Goal: Task Accomplishment & Management: Complete application form

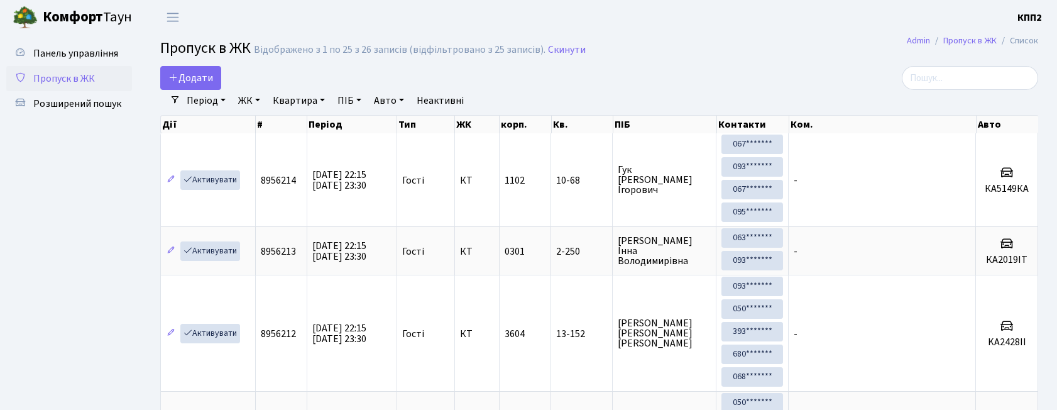
select select "25"
click at [88, 33] on link "Комфорт Таун" at bounding box center [78, 17] width 157 height 35
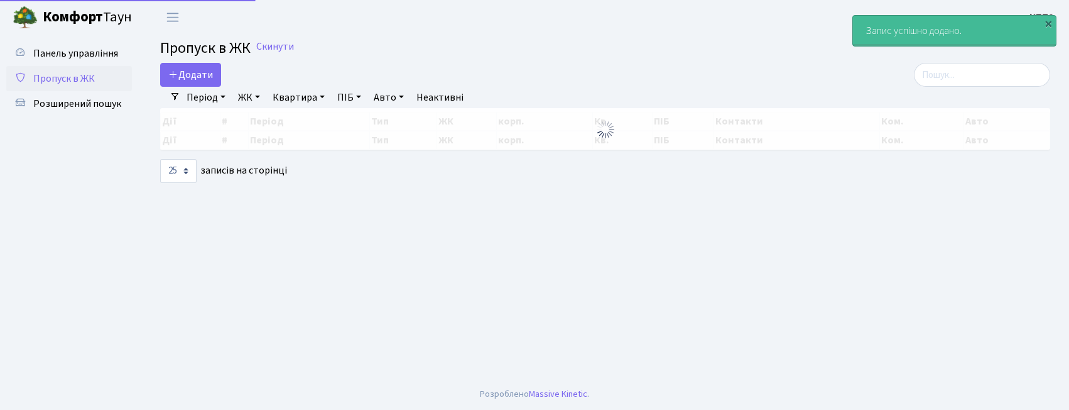
select select "25"
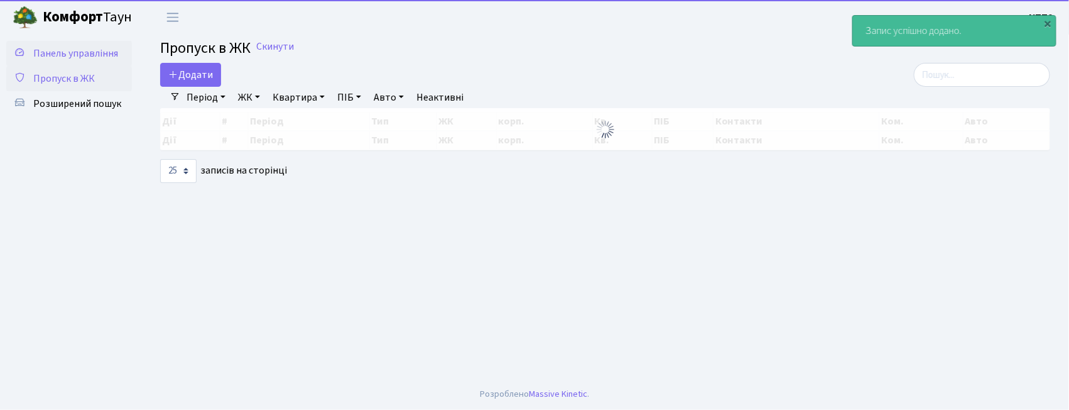
click at [64, 56] on span "Панель управління" at bounding box center [75, 53] width 85 height 14
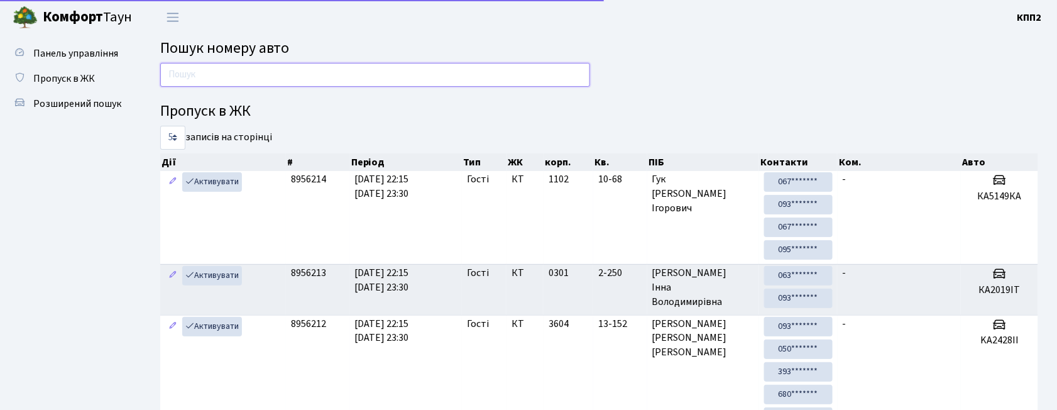
click at [187, 78] on input "text" at bounding box center [375, 75] width 430 height 24
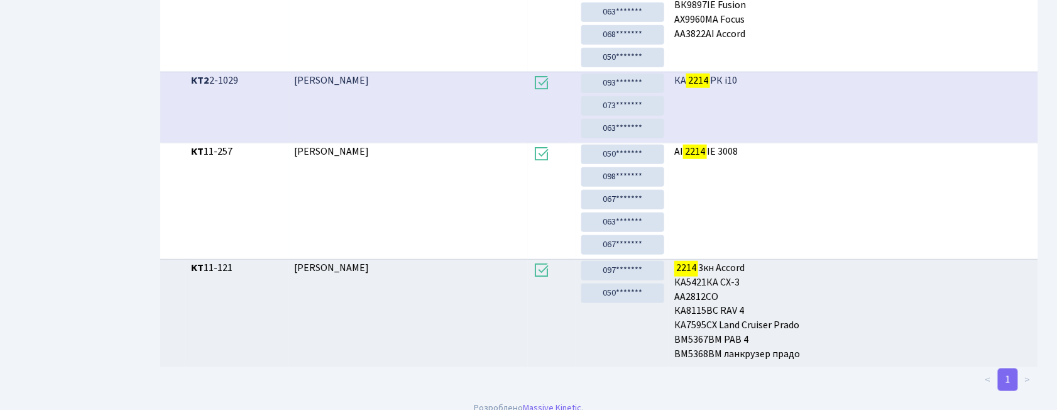
scroll to position [391, 0]
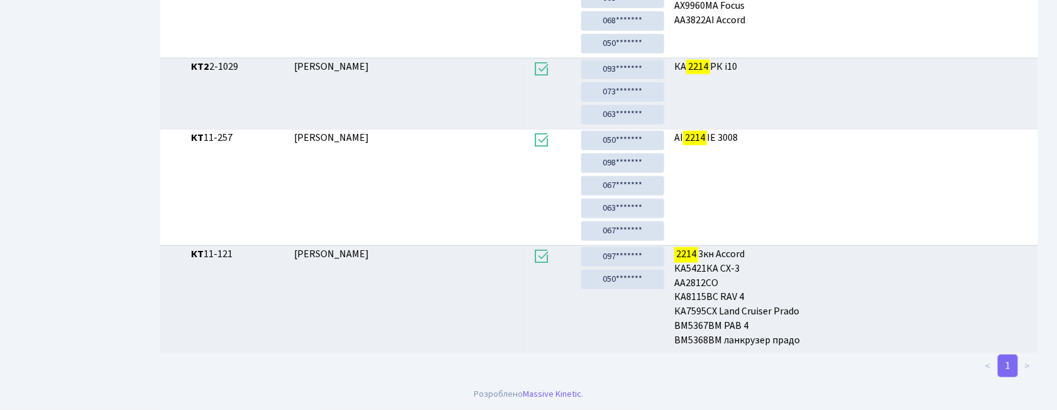
type input "2214"
click at [63, 186] on ul "Панель управління Пропуск в ЖК Розширений пошук" at bounding box center [69, 14] width 126 height 716
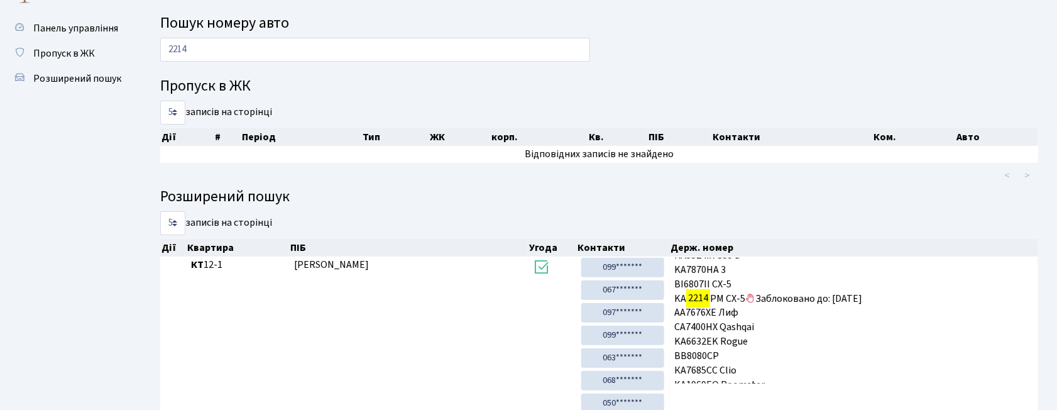
scroll to position [0, 0]
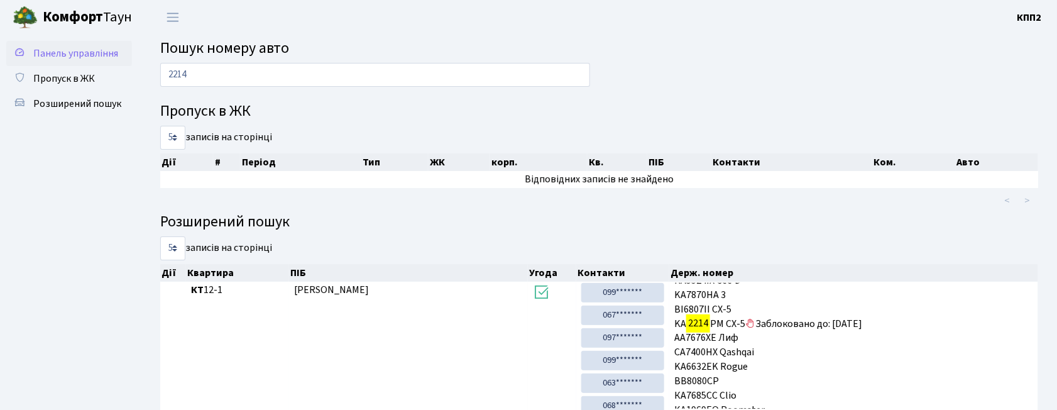
click at [41, 44] on link "Панель управління" at bounding box center [69, 53] width 126 height 25
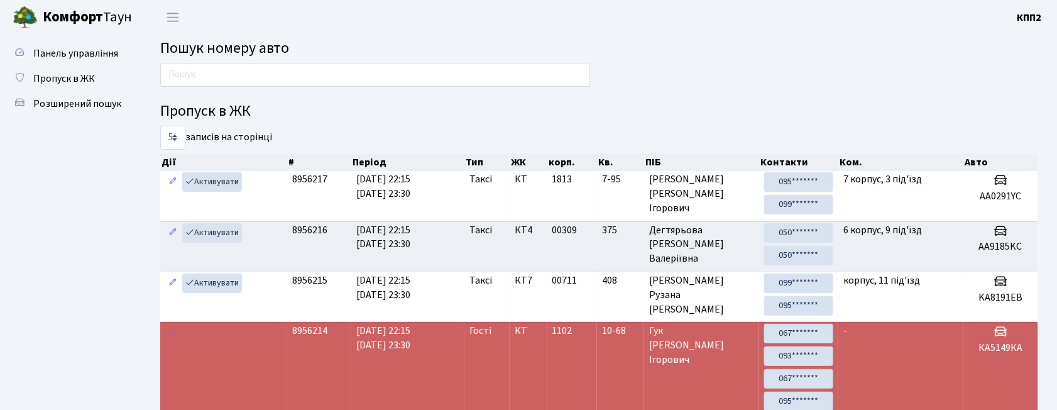
click at [188, 59] on main "Пошук номеру авто Пропуск в ЖК 5 10 25 50 записів на сторінці Дії # Період Тип …" at bounding box center [598, 318] width 915 height 567
click at [187, 75] on input "text" at bounding box center [375, 75] width 430 height 24
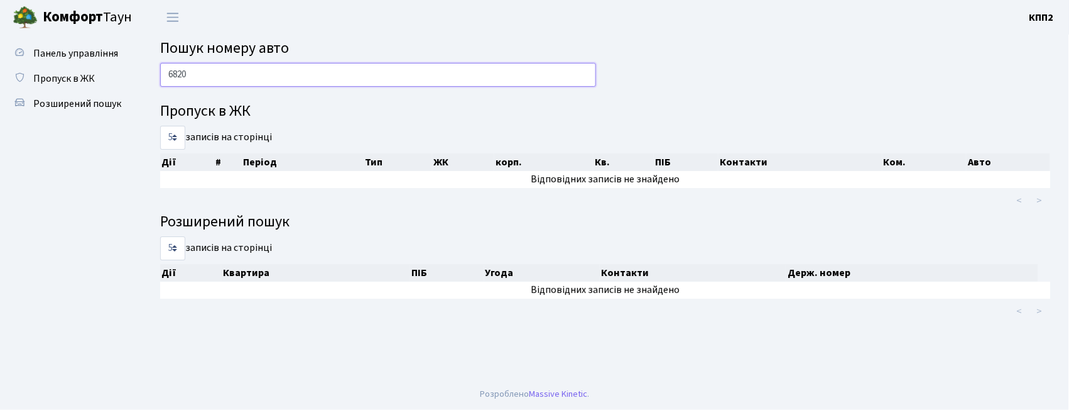
type input "6820"
click at [29, 49] on link "Панель управління" at bounding box center [69, 53] width 126 height 25
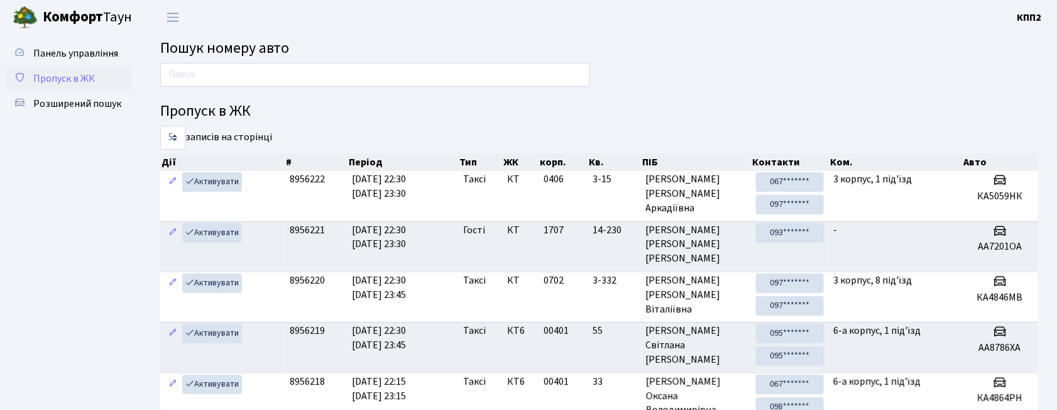
click at [33, 79] on span "Пропуск в ЖК" at bounding box center [64, 79] width 62 height 14
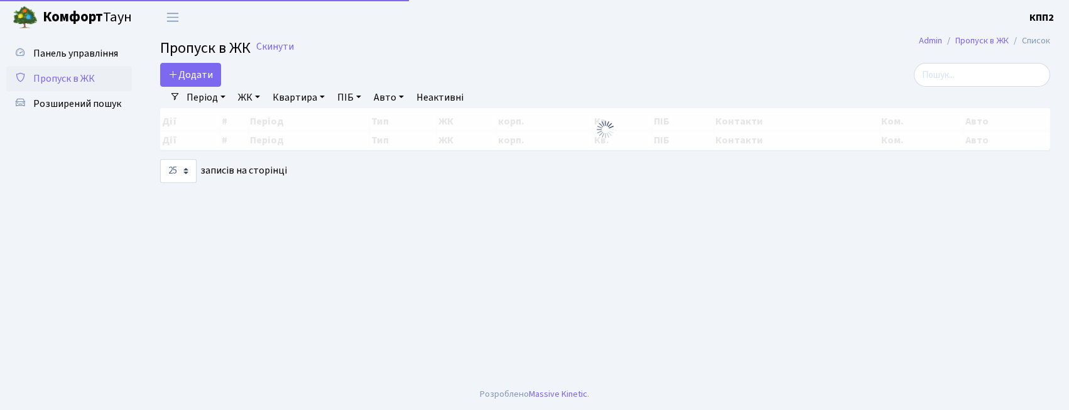
select select "25"
click at [181, 76] on span "Додати" at bounding box center [190, 75] width 45 height 14
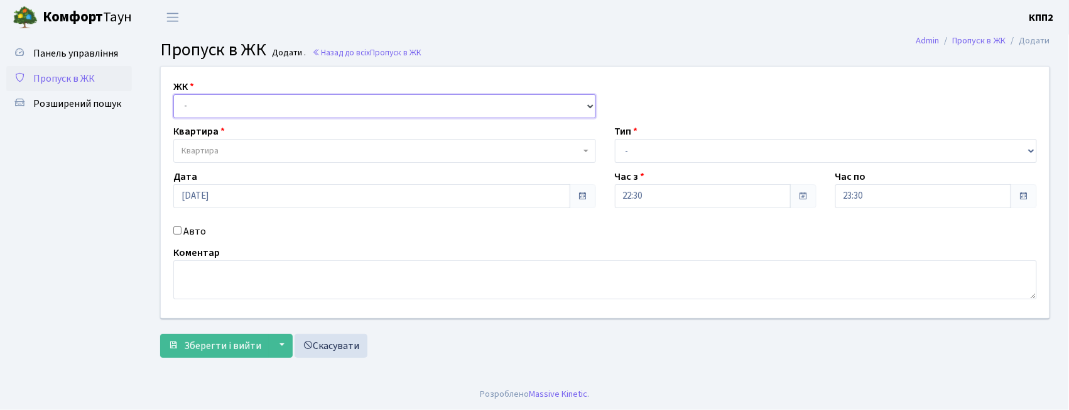
click at [215, 109] on select "- КТ, вул. Регенераторна, 4 КТ2, просп. Соборності, 17 КТ3, вул. Березнева, 16 …" at bounding box center [384, 106] width 423 height 24
select select "271"
click at [173, 94] on select "- КТ, вул. Регенераторна, 4 КТ2, просп. Соборності, 17 КТ3, вул. Березнева, 16 …" at bounding box center [384, 106] width 423 height 24
select select
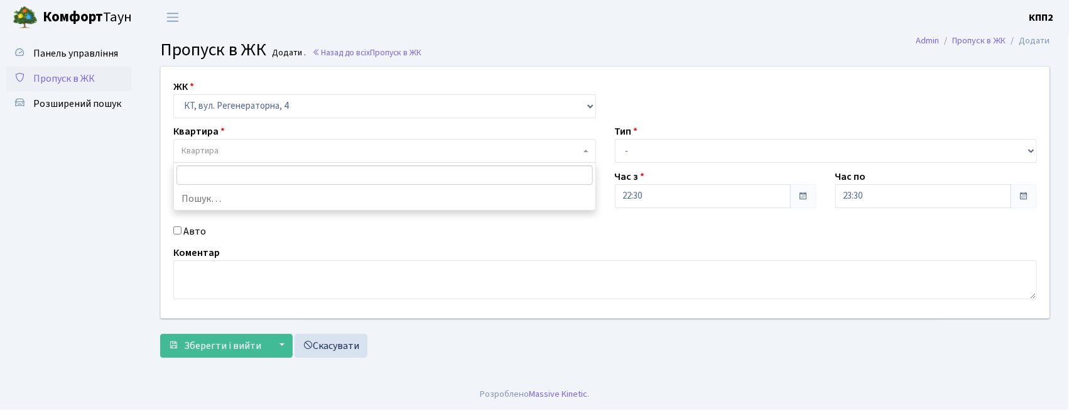
click at [220, 157] on span "Квартира" at bounding box center [381, 150] width 399 height 13
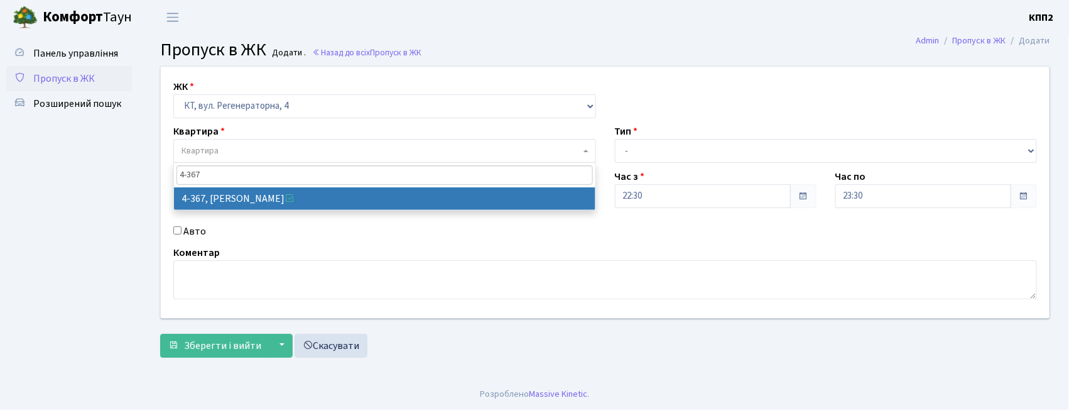
type input "4-367"
select select "1826"
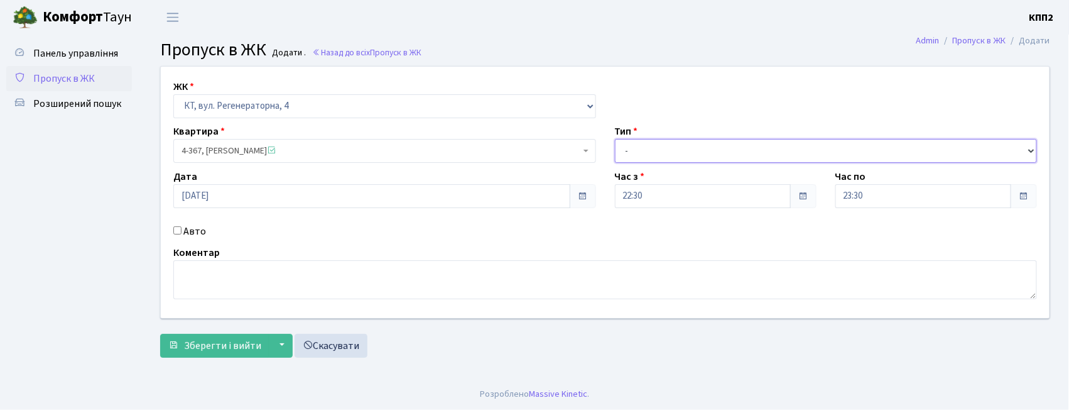
click at [624, 147] on select "- Доставка Таксі Гості Сервіс" at bounding box center [826, 151] width 423 height 24
select select "3"
click at [615, 139] on select "- Доставка Таксі Гості Сервіс" at bounding box center [826, 151] width 423 height 24
click at [191, 232] on label "Авто" at bounding box center [194, 231] width 23 height 15
click at [182, 232] on input "Авто" at bounding box center [177, 230] width 8 height 8
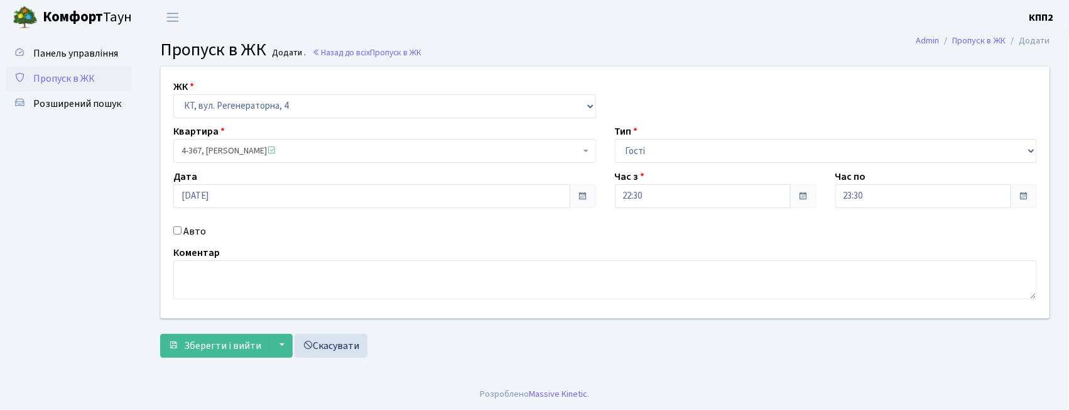
checkbox input "true"
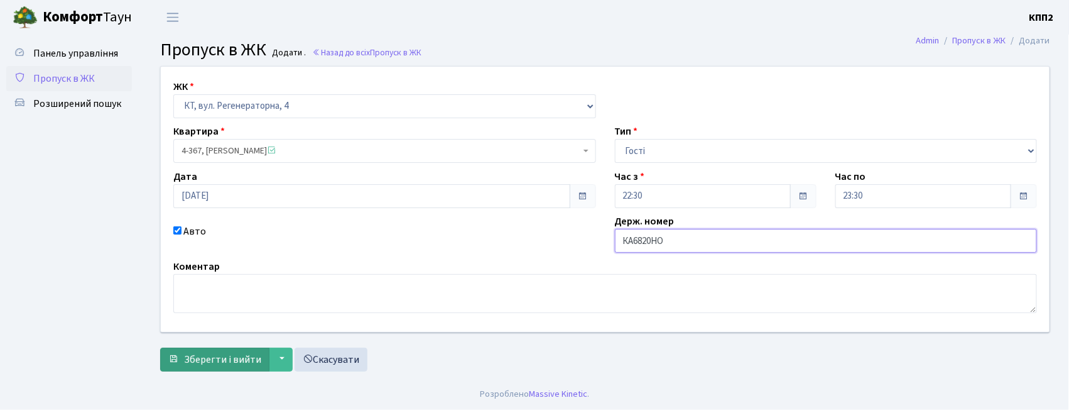
type input "КА6820НО"
click at [247, 363] on span "Зберегти і вийти" at bounding box center [222, 359] width 77 height 14
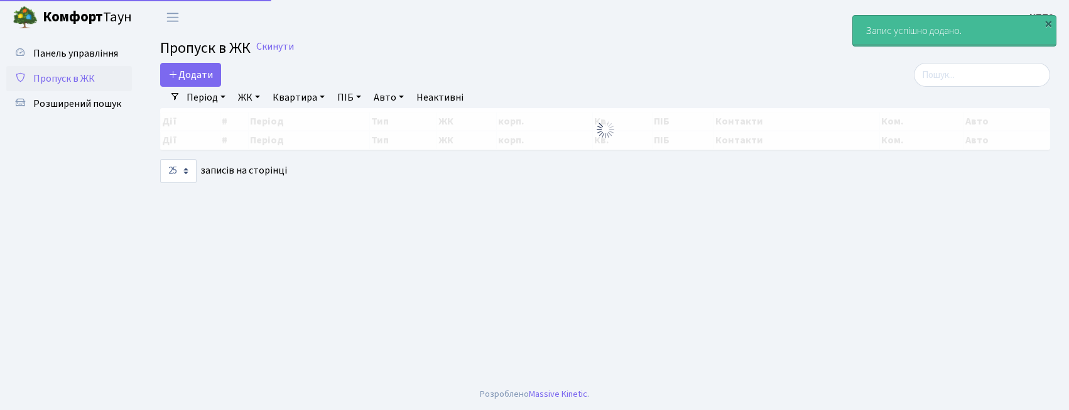
select select "25"
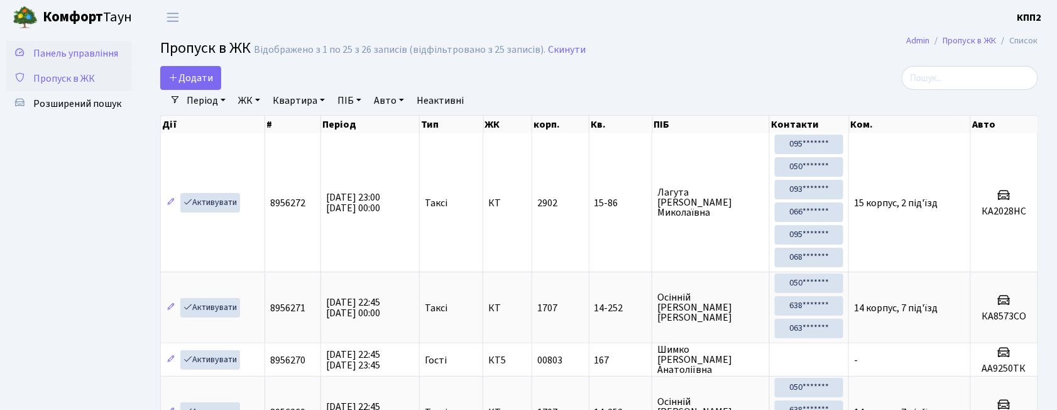
click at [93, 50] on span "Панель управління" at bounding box center [75, 53] width 85 height 14
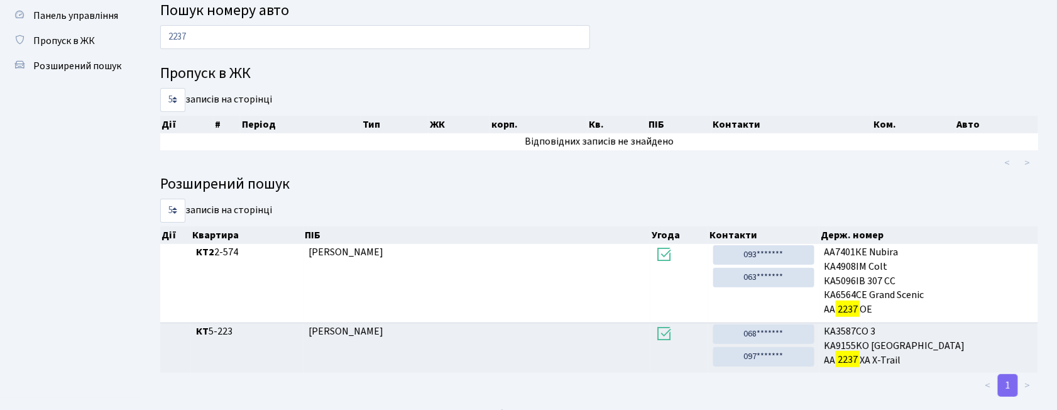
scroll to position [58, 0]
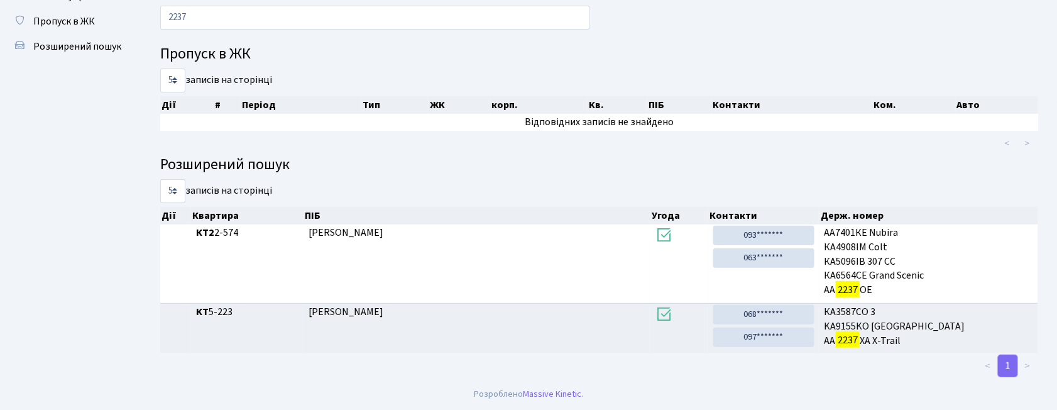
type input "2237"
click at [90, 25] on span "Пропуск в ЖК" at bounding box center [64, 21] width 62 height 14
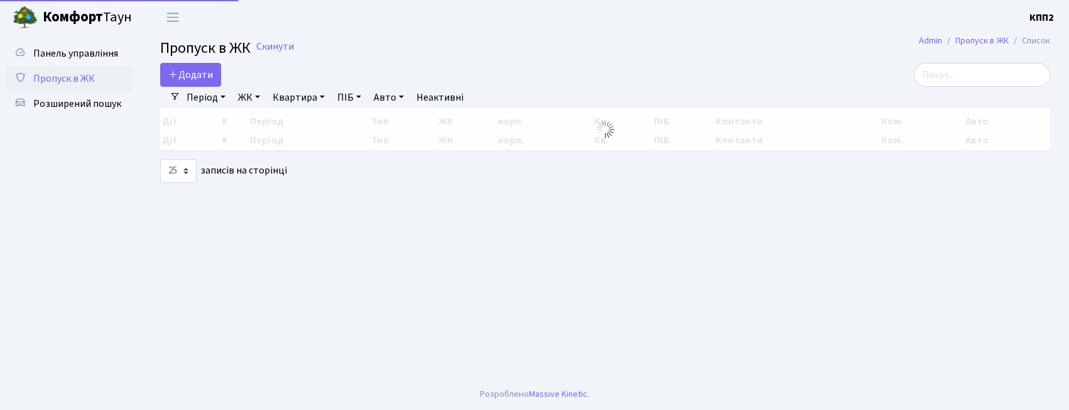
select select "25"
click at [972, 63] on input "search" at bounding box center [982, 75] width 136 height 24
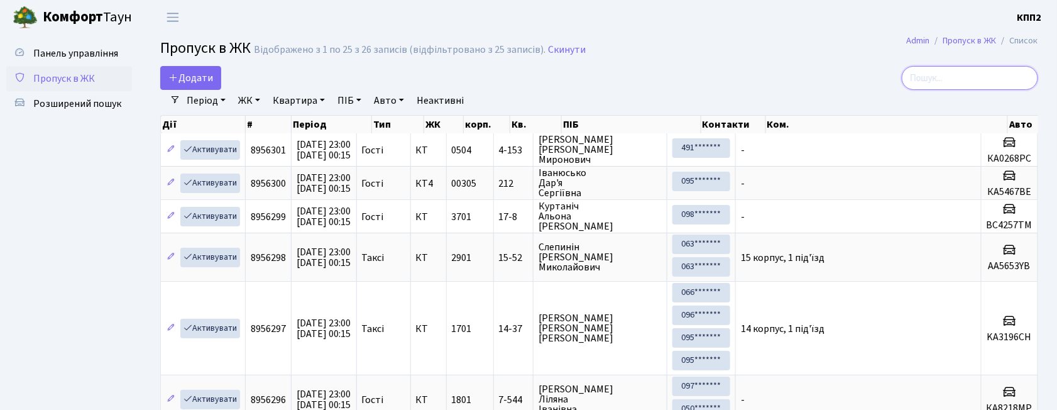
type input "4"
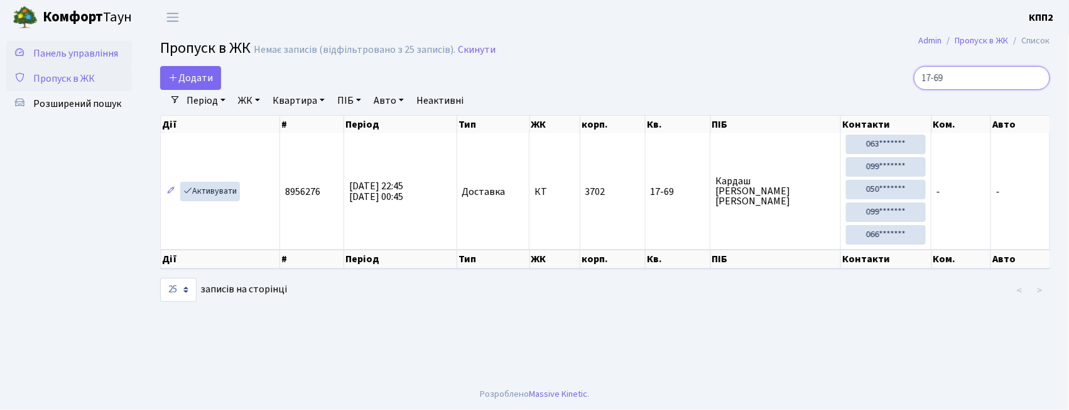
type input "17-69"
click at [64, 53] on span "Панель управління" at bounding box center [75, 53] width 85 height 14
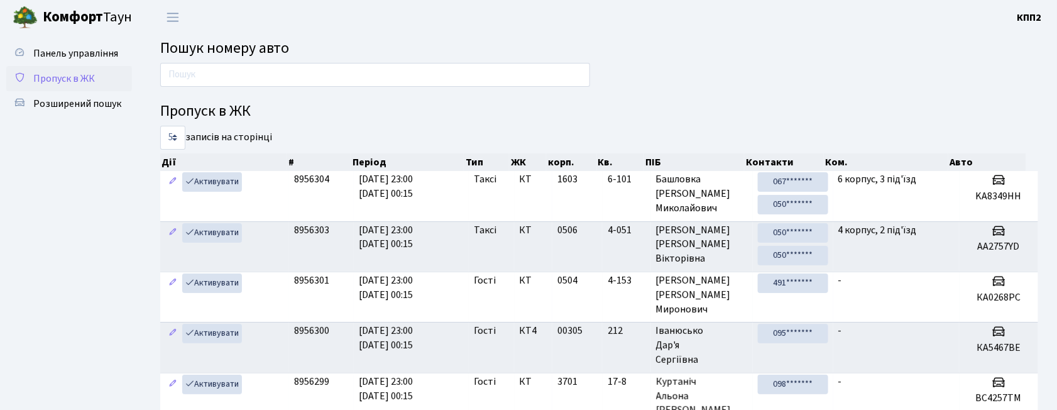
click at [56, 82] on span "Пропуск в ЖК" at bounding box center [64, 79] width 62 height 14
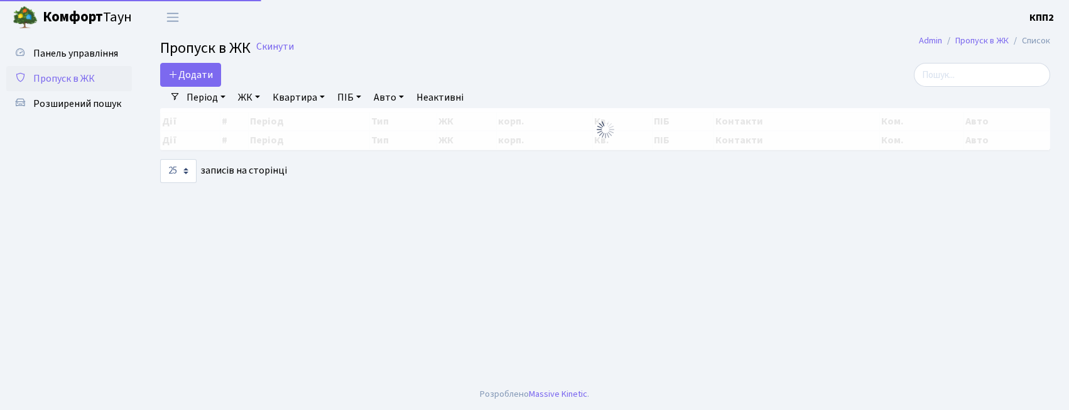
select select "25"
click at [966, 80] on input "search" at bounding box center [982, 75] width 136 height 24
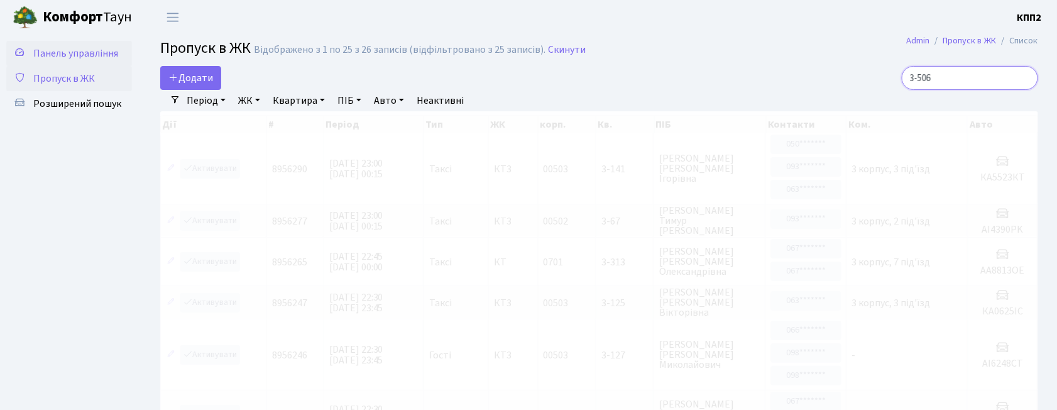
type input "3-506"
click at [57, 56] on span "Панель управління" at bounding box center [75, 53] width 85 height 14
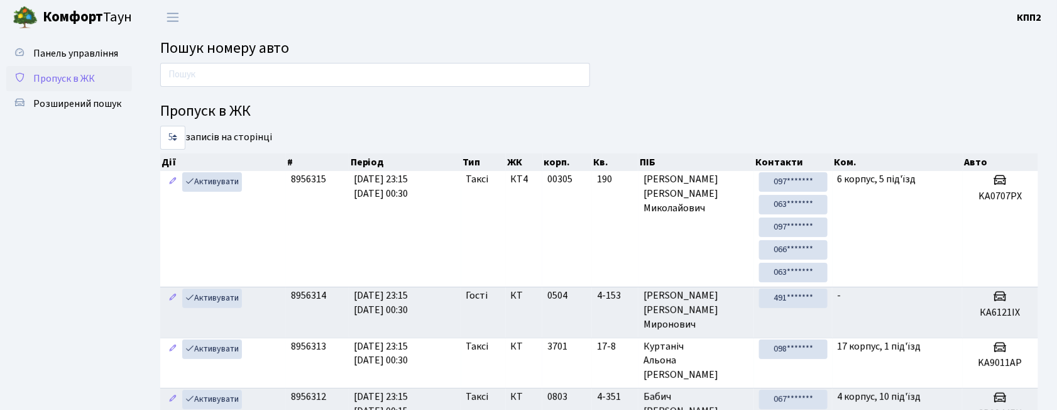
click at [64, 84] on span "Пропуск в ЖК" at bounding box center [64, 79] width 62 height 14
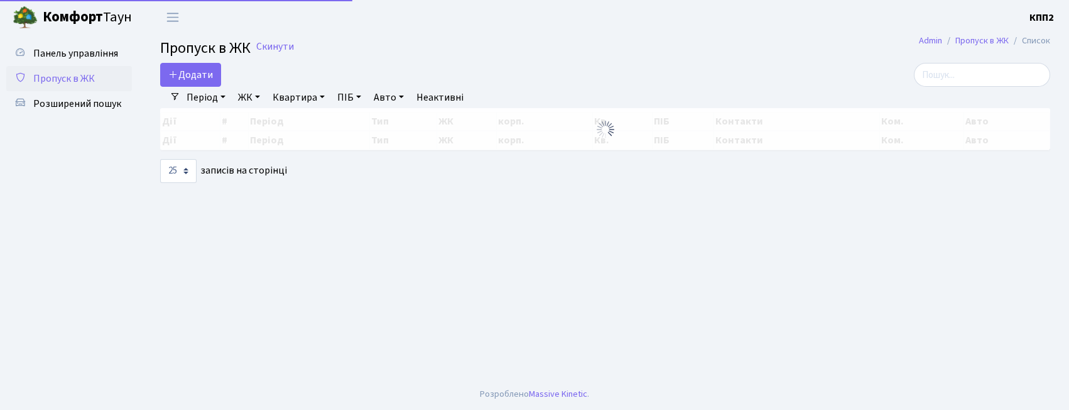
select select "25"
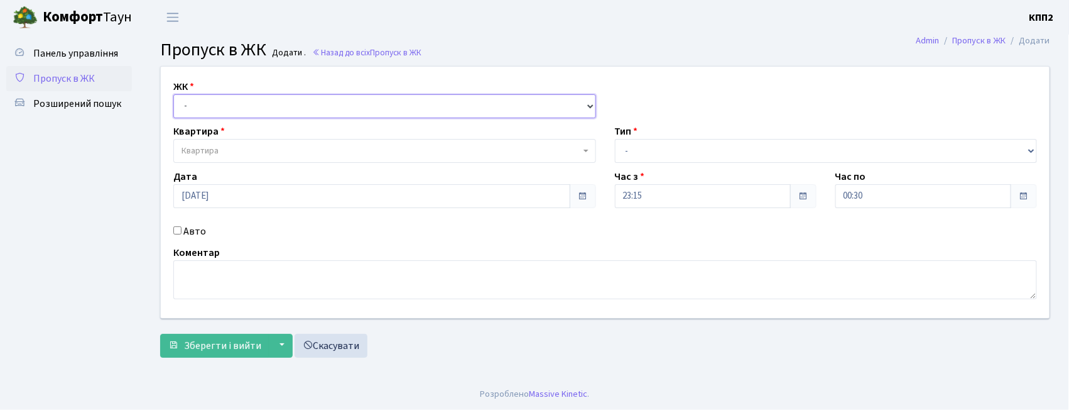
drag, startPoint x: 0, startPoint y: 0, endPoint x: 204, endPoint y: 111, distance: 232.5
click at [204, 111] on select "- КТ, вул. Регенераторна, 4 КТ2, просп. Соборності, 17 КТ3, вул. Березнева, 16 …" at bounding box center [384, 106] width 423 height 24
select select "271"
click at [173, 94] on select "- КТ, вул. Регенераторна, 4 КТ2, просп. Соборності, 17 КТ3, вул. Березнева, 16 …" at bounding box center [384, 106] width 423 height 24
select select
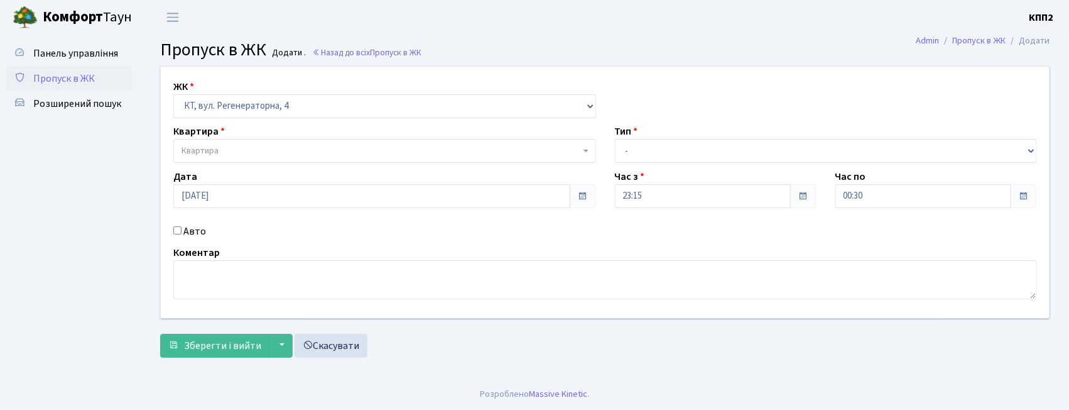
click at [212, 151] on span "Квартира" at bounding box center [200, 150] width 37 height 13
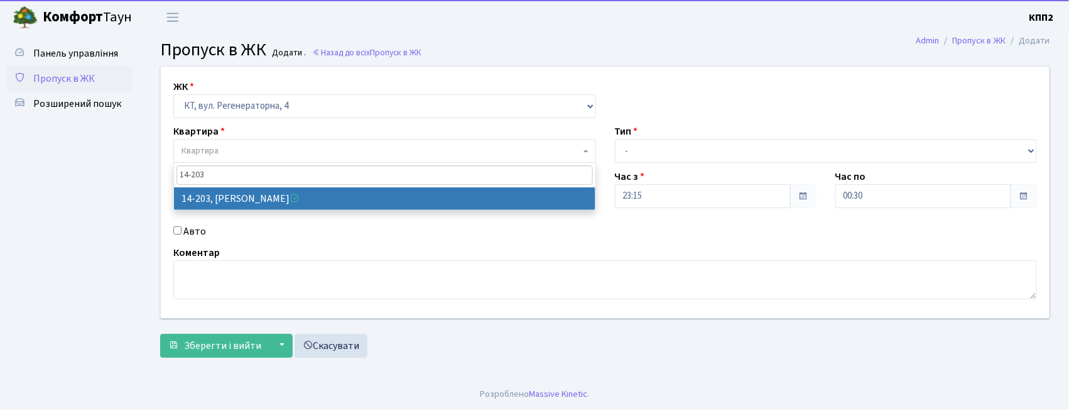
type input "14-203"
select select "7580"
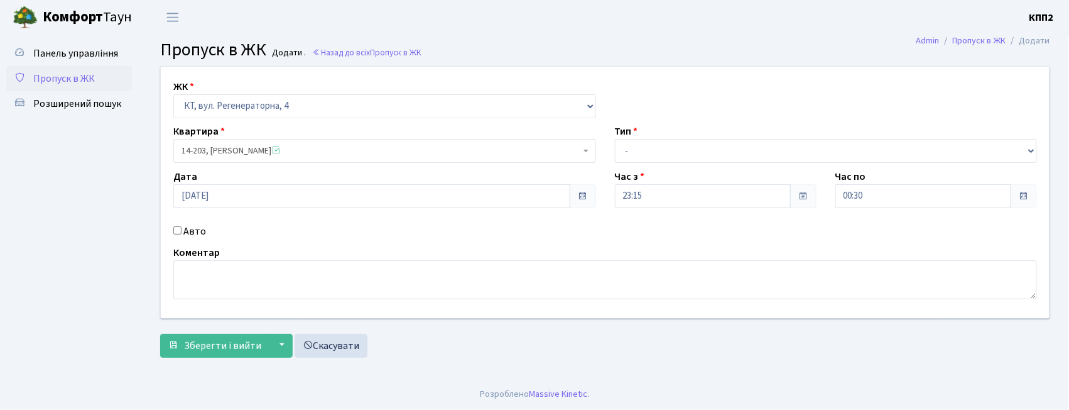
click at [192, 232] on label "Авто" at bounding box center [194, 231] width 23 height 15
click at [182, 232] on input "Авто" at bounding box center [177, 230] width 8 height 8
checkbox input "true"
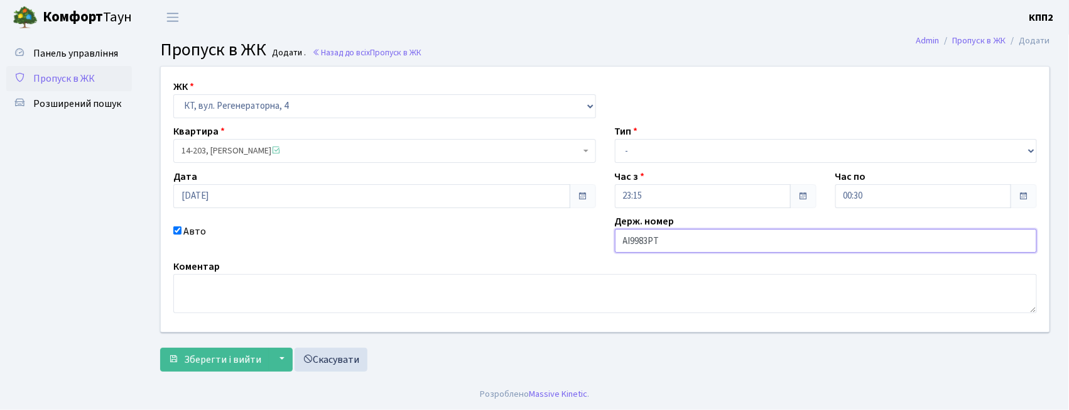
type input "АІ9983РТ"
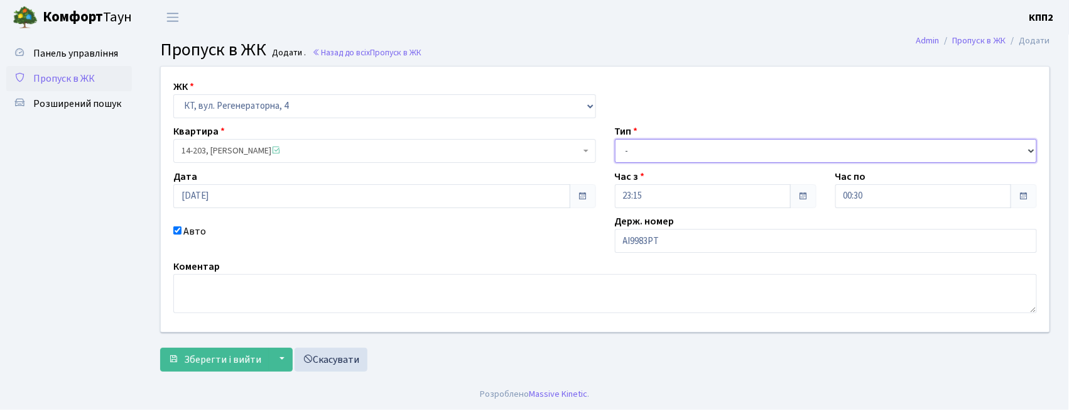
click at [665, 149] on select "- Доставка Таксі Гості Сервіс" at bounding box center [826, 151] width 423 height 24
select select "2"
click at [615, 139] on select "- Доставка Таксі Гості Сервіс" at bounding box center [826, 151] width 423 height 24
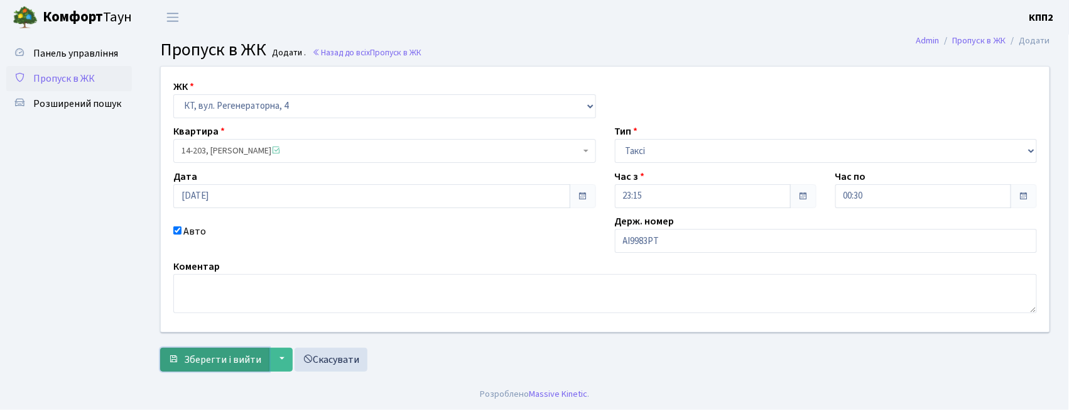
click at [207, 371] on button "Зберегти і вийти" at bounding box center [214, 359] width 109 height 24
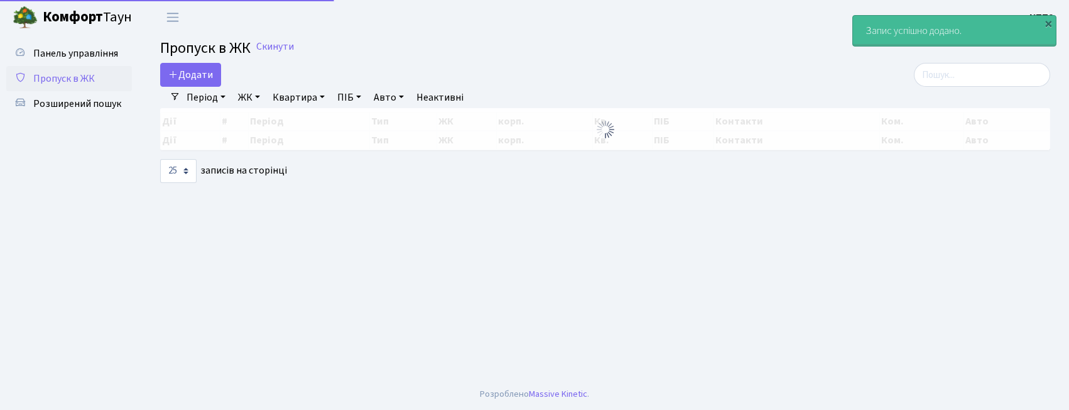
select select "25"
